Goal: Information Seeking & Learning: Learn about a topic

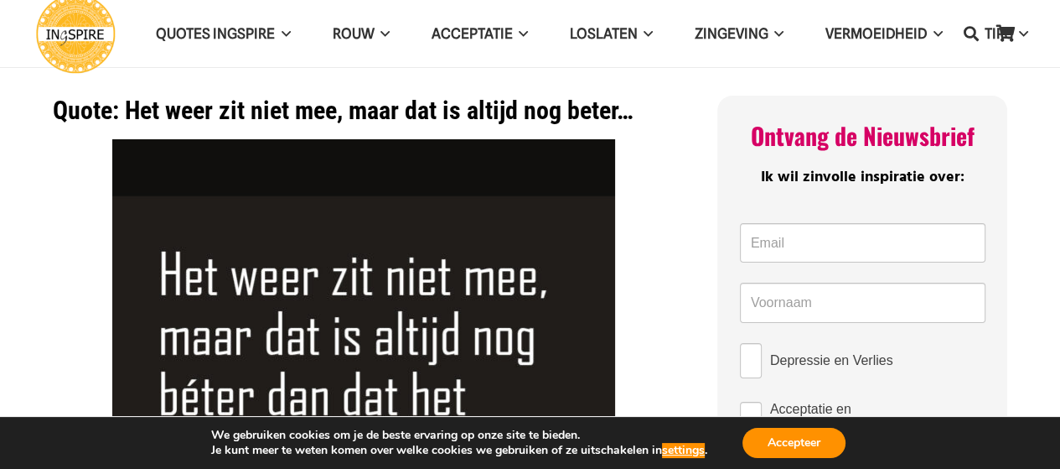
click at [670, 106] on h1 "Quote: Het weer zit niet mee, maar dat is altijd nog beter…" at bounding box center [364, 111] width 623 height 30
drag, startPoint x: 643, startPoint y: 106, endPoint x: 603, endPoint y: 106, distance: 39.4
click at [603, 106] on h1 "Quote: Het weer zit niet mee, maar dat is altijd nog beter…" at bounding box center [364, 111] width 623 height 30
drag, startPoint x: 125, startPoint y: 105, endPoint x: 376, endPoint y: 115, distance: 251.6
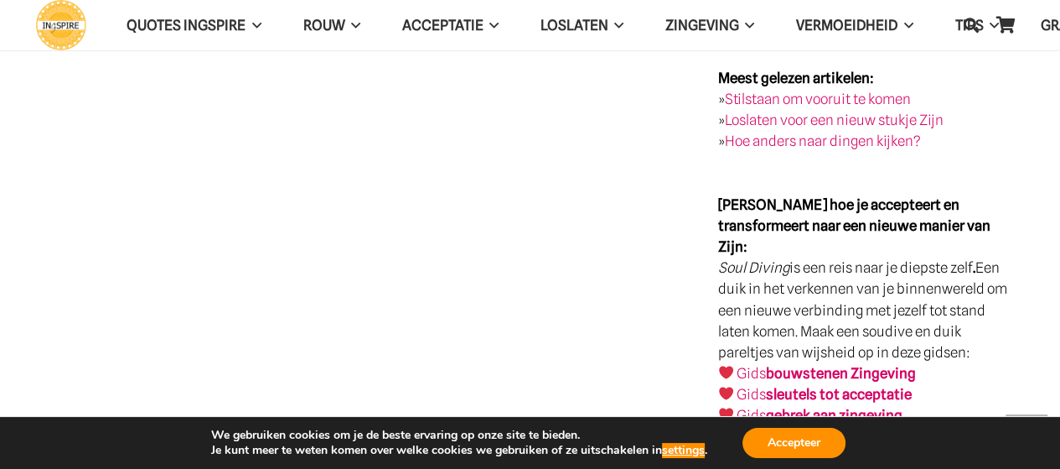
scroll to position [2766, 0]
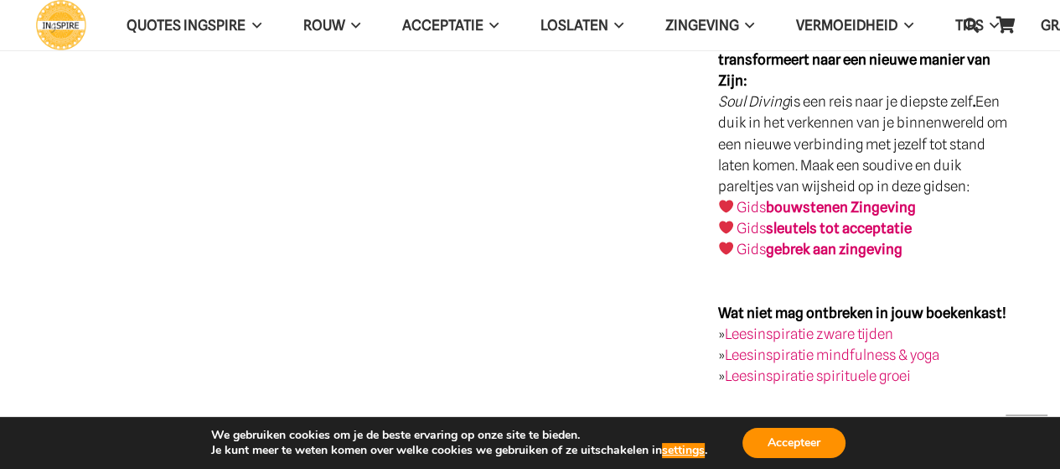
scroll to position [2766, 0]
